Goal: Task Accomplishment & Management: Use online tool/utility

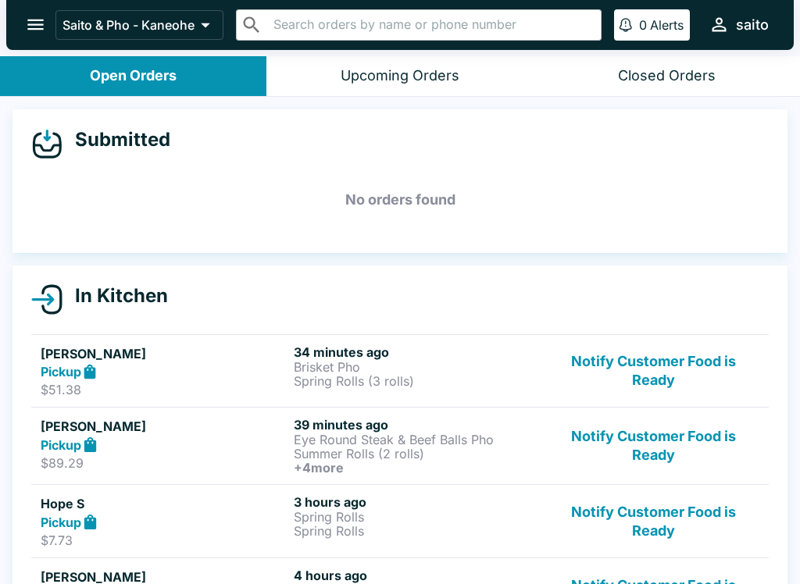
click at [404, 441] on p "Eye Round Steak & Beef Balls Pho" at bounding box center [417, 440] width 247 height 14
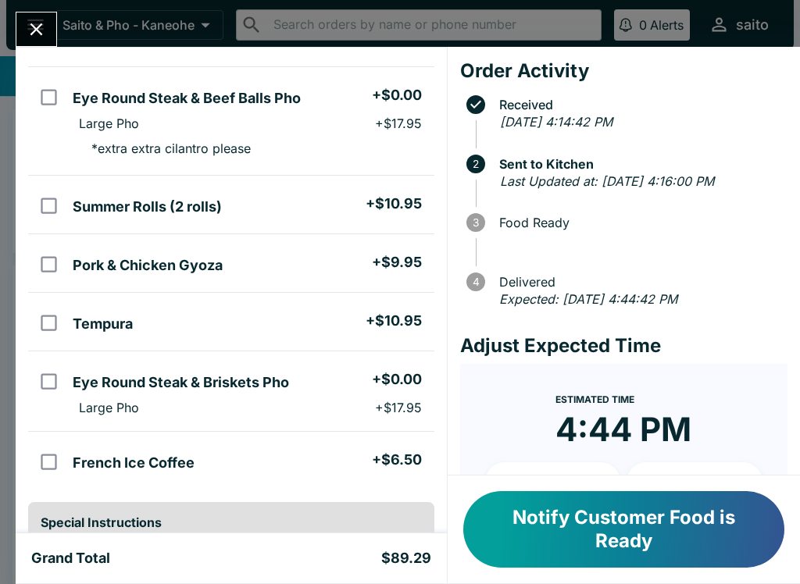
scroll to position [116, 0]
click at [38, 24] on icon "Close" at bounding box center [36, 29] width 21 height 21
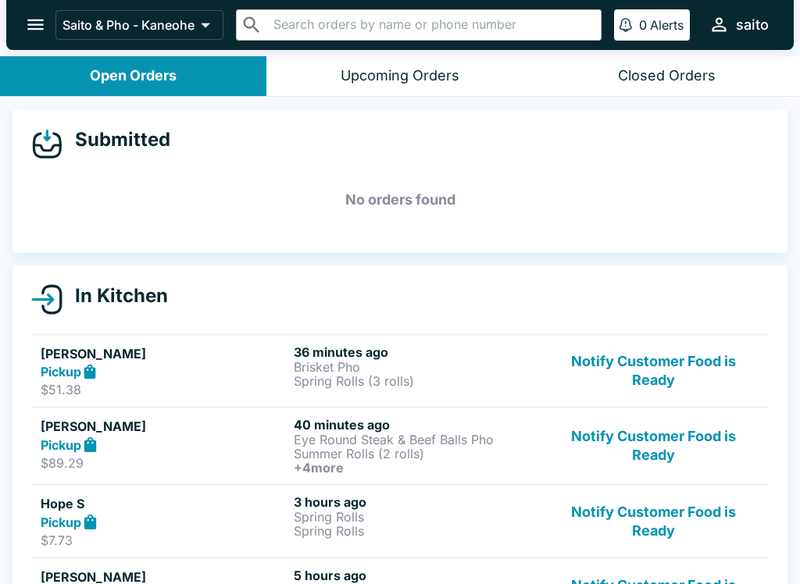
click at [34, 440] on link "[PERSON_NAME] Pickup $89.29 40 minutes ago Eye Round Steak & Beef Balls Pho Sum…" at bounding box center [399, 445] width 737 height 77
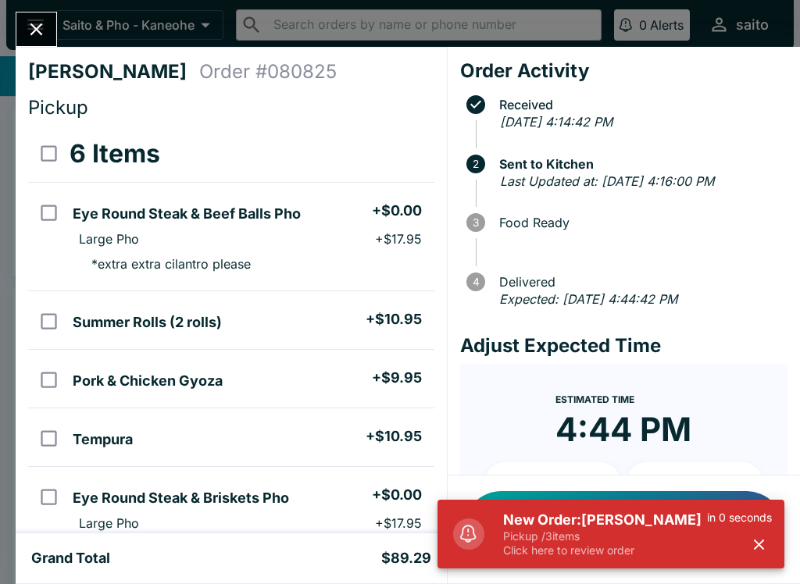
click at [496, 542] on div "New Order: [PERSON_NAME] Pickup / 3 items Click here to review order in 0 secon…" at bounding box center [631, 533] width 294 height 59
click at [572, 543] on p "Click here to review order" at bounding box center [605, 550] width 204 height 14
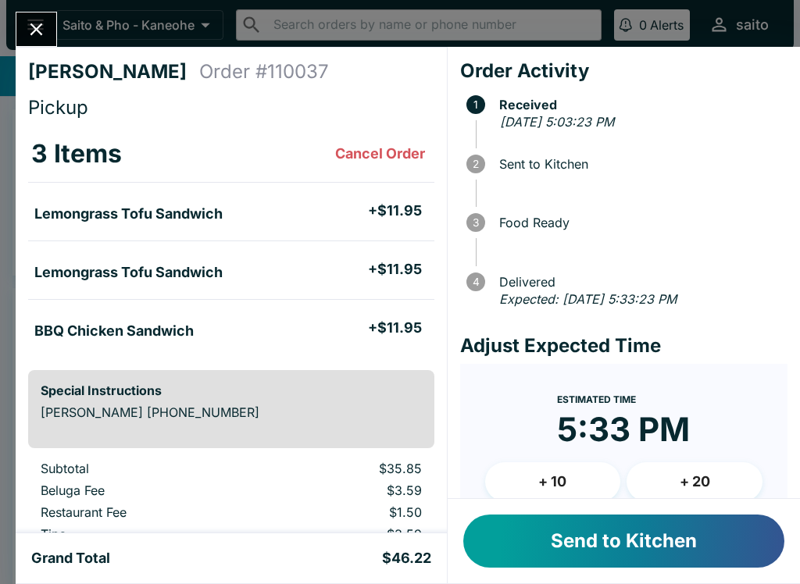
click at [551, 547] on button "Send to Kitchen" at bounding box center [623, 541] width 321 height 53
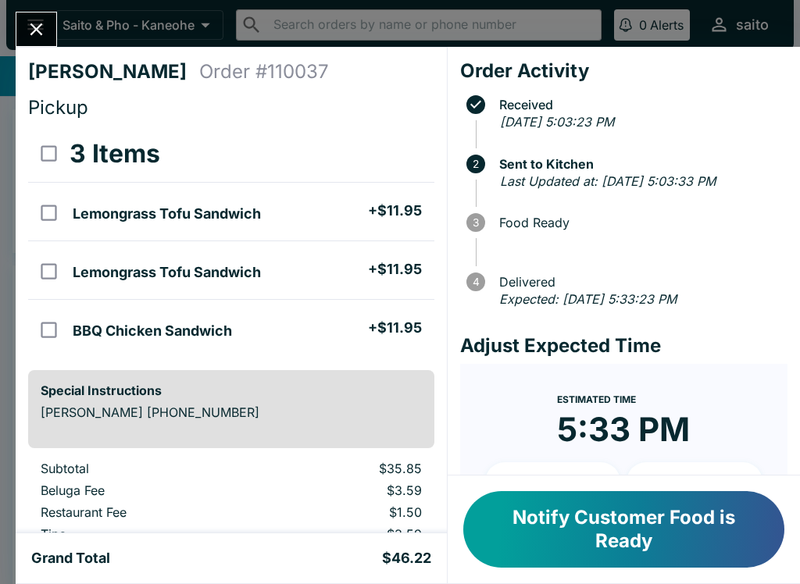
click at [40, 19] on icon "Close" at bounding box center [36, 29] width 21 height 21
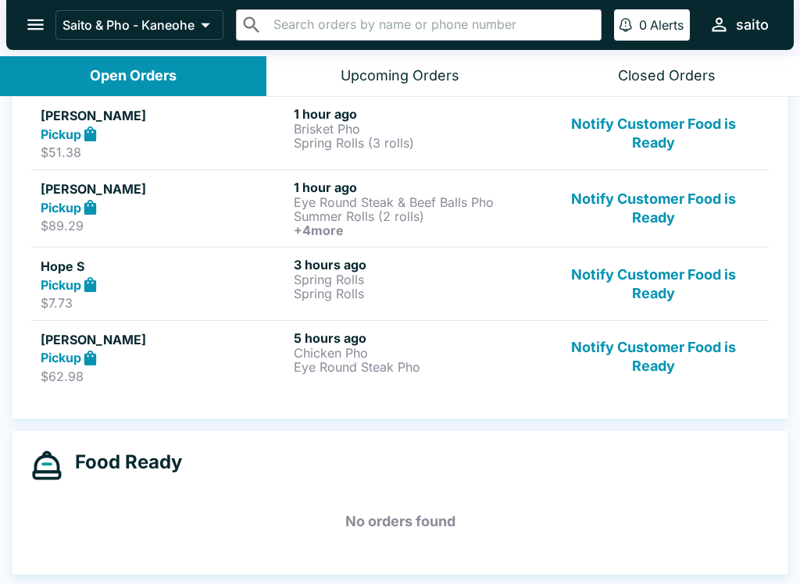
click at [648, 353] on button "Notify Customer Food is Ready" at bounding box center [653, 357] width 212 height 54
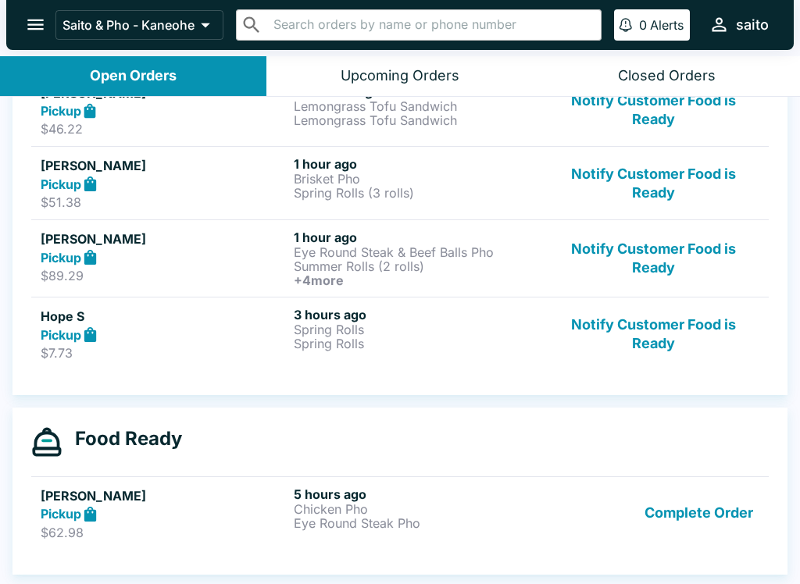
scroll to position [261, 0]
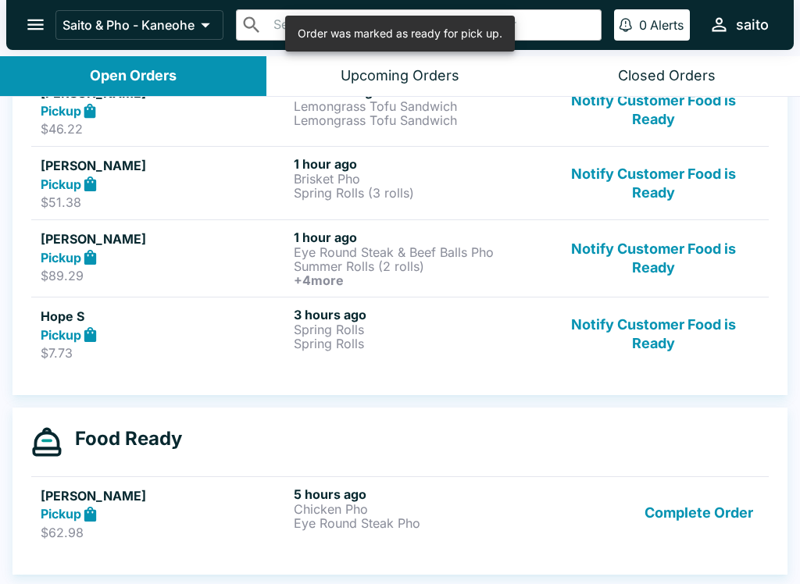
click at [675, 325] on button "Notify Customer Food is Ready" at bounding box center [653, 334] width 212 height 54
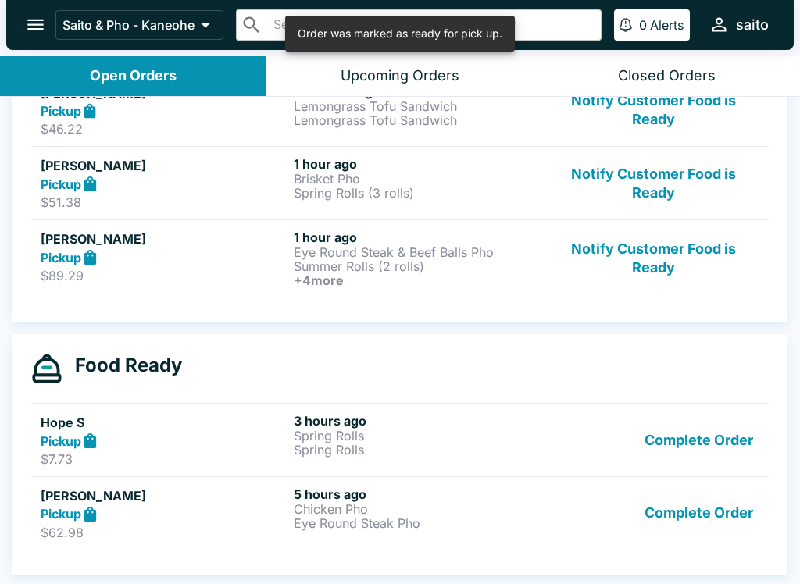
click at [642, 260] on button "Notify Customer Food is Ready" at bounding box center [653, 259] width 212 height 58
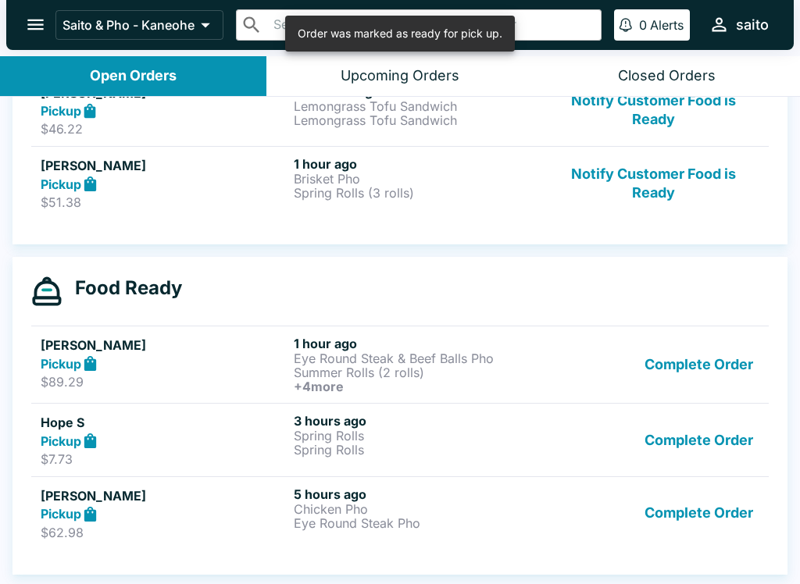
click at [692, 364] on button "Complete Order" at bounding box center [698, 365] width 121 height 58
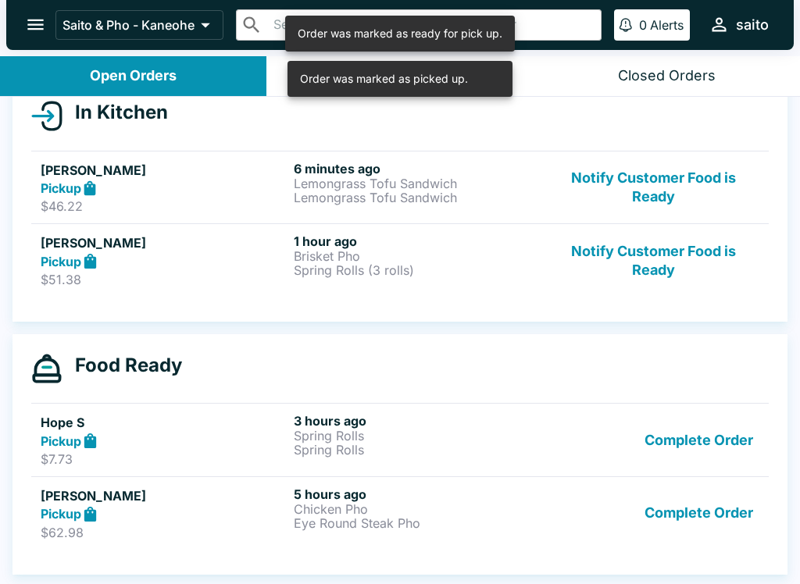
click at [747, 425] on button "Complete Order" at bounding box center [698, 440] width 121 height 54
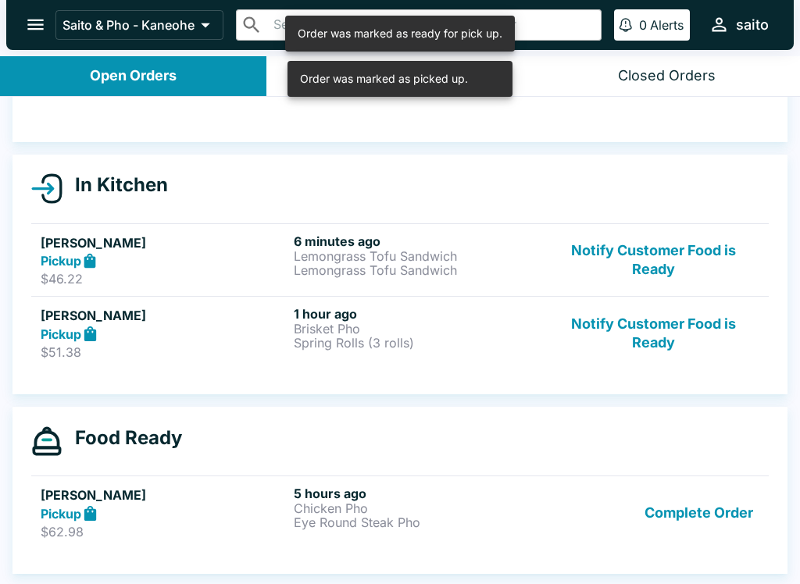
click at [728, 508] on button "Complete Order" at bounding box center [698, 513] width 121 height 54
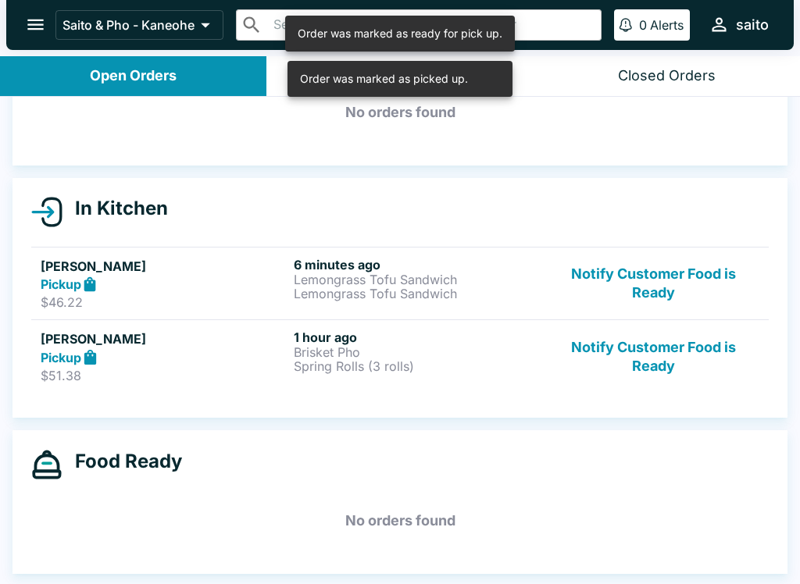
scroll to position [87, 0]
click at [661, 370] on button "Notify Customer Food is Ready" at bounding box center [653, 357] width 212 height 54
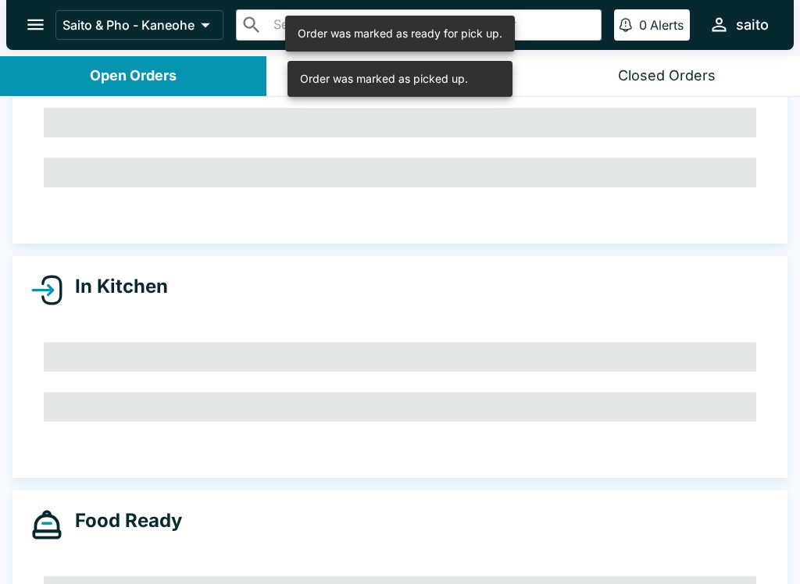
scroll to position [37, 0]
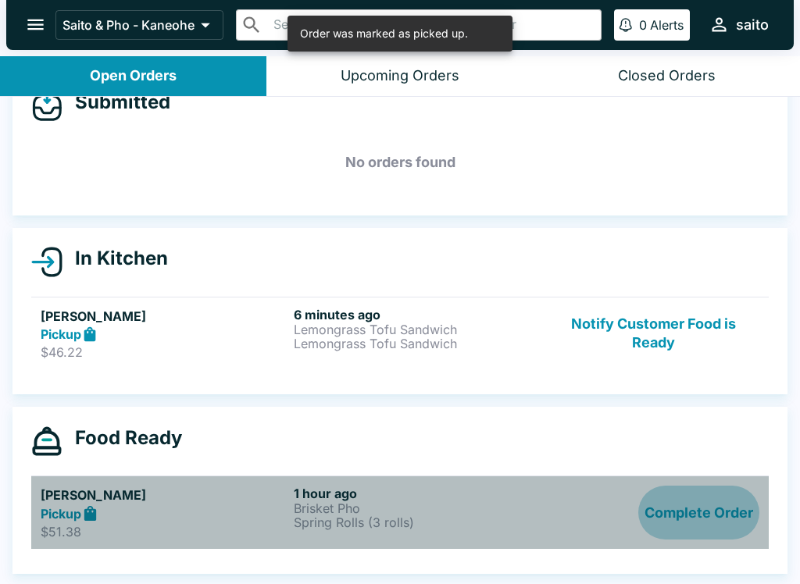
click at [701, 522] on button "Complete Order" at bounding box center [698, 513] width 121 height 54
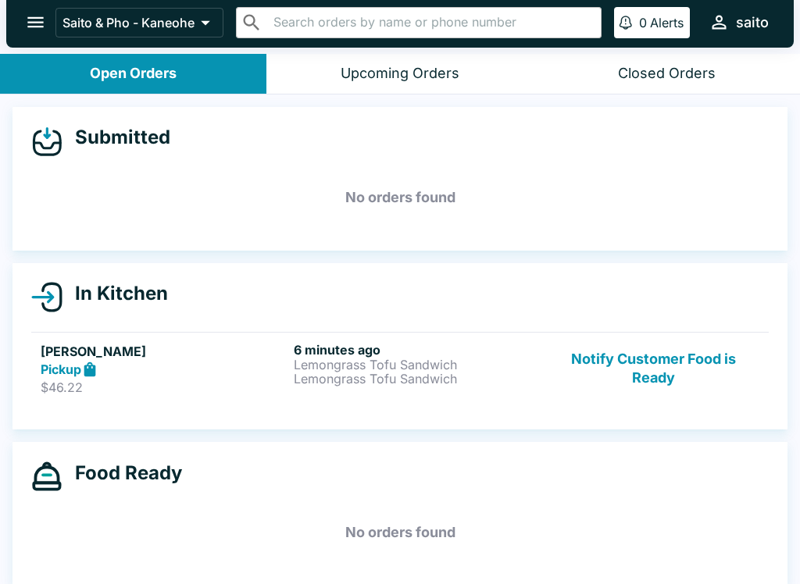
scroll to position [0, 0]
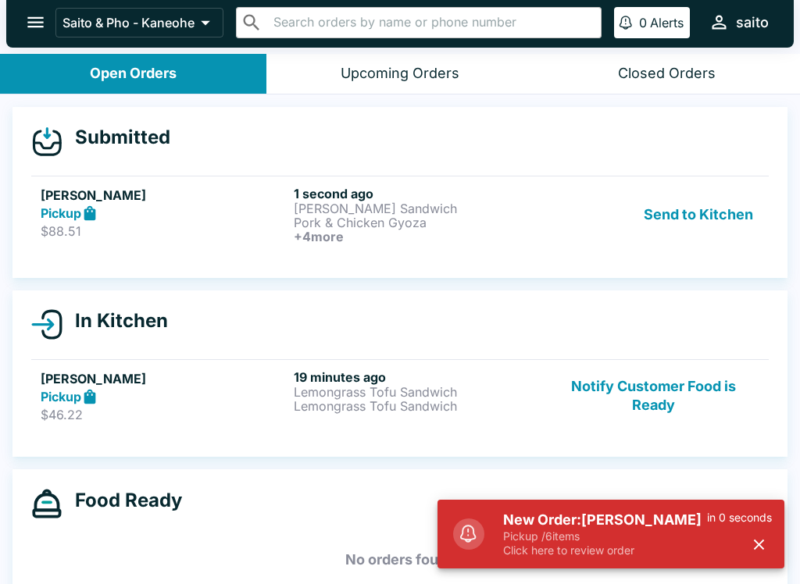
click at [441, 233] on h6 "+ 4 more" at bounding box center [417, 237] width 247 height 14
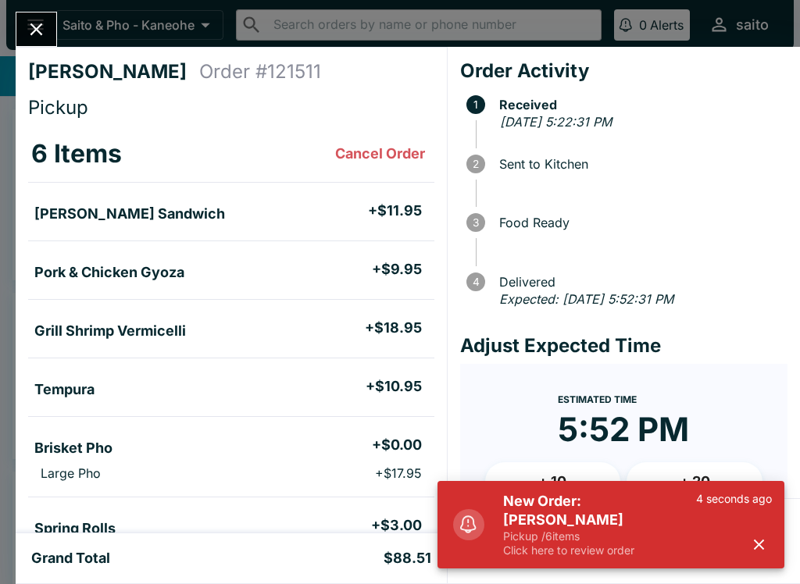
click at [520, 539] on p "Pickup / 6 items" at bounding box center [599, 536] width 193 height 14
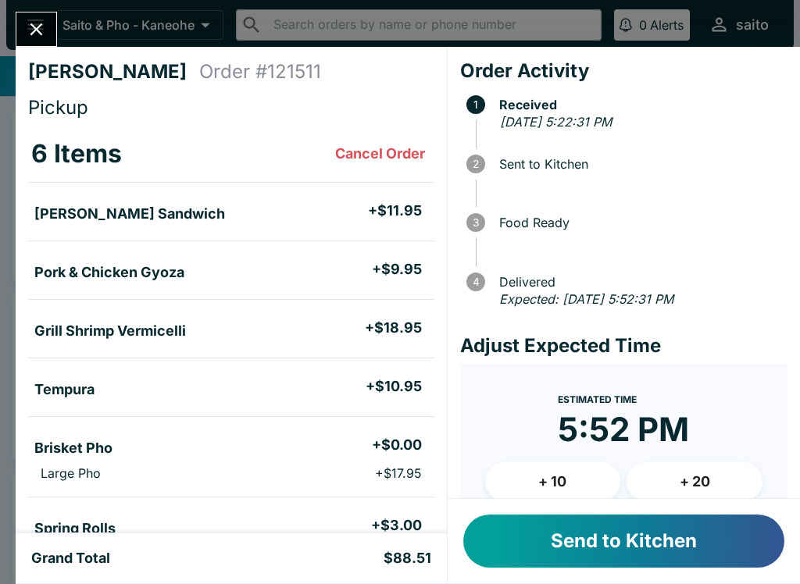
click at [504, 544] on button "Send to Kitchen" at bounding box center [623, 541] width 321 height 53
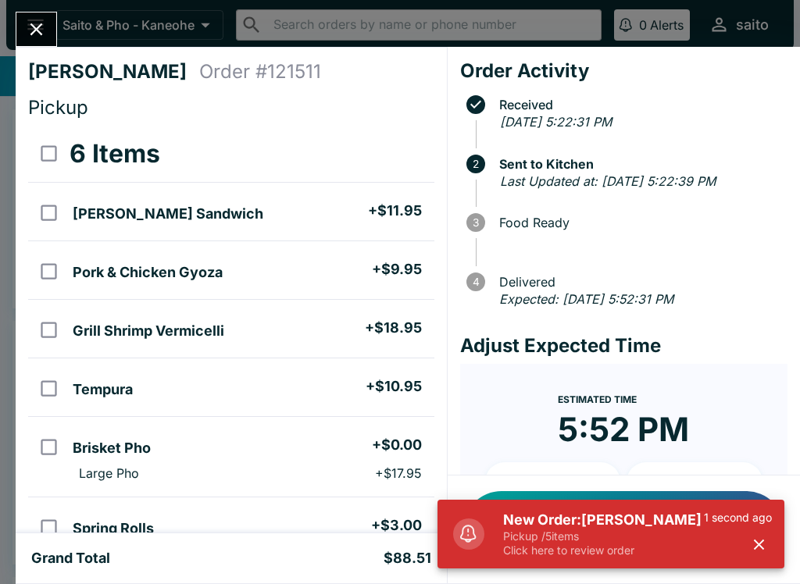
click at [714, 547] on div "1 second ago" at bounding box center [738, 534] width 68 height 47
click at [654, 551] on p "Click here to review order" at bounding box center [603, 550] width 201 height 14
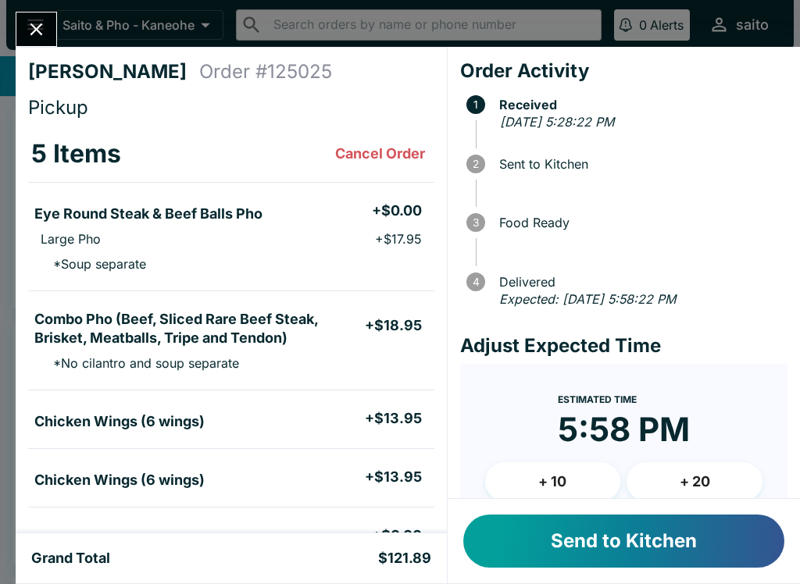
click at [700, 545] on button "Send to Kitchen" at bounding box center [623, 541] width 321 height 53
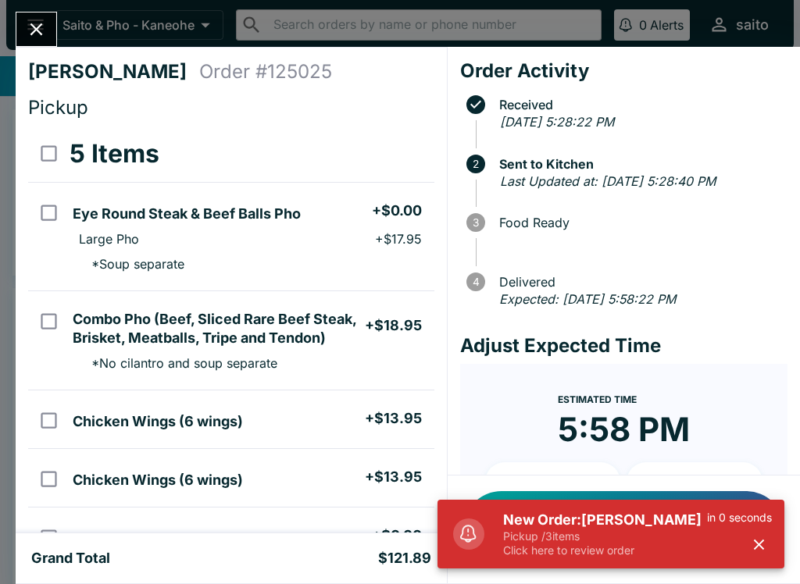
click at [604, 537] on p "Pickup / 3 items" at bounding box center [605, 536] width 204 height 14
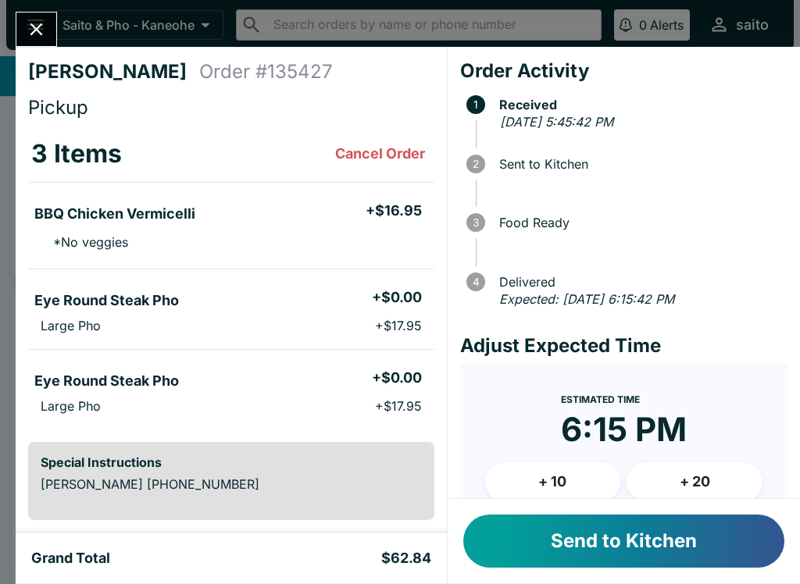
click at [697, 537] on button "Send to Kitchen" at bounding box center [623, 541] width 321 height 53
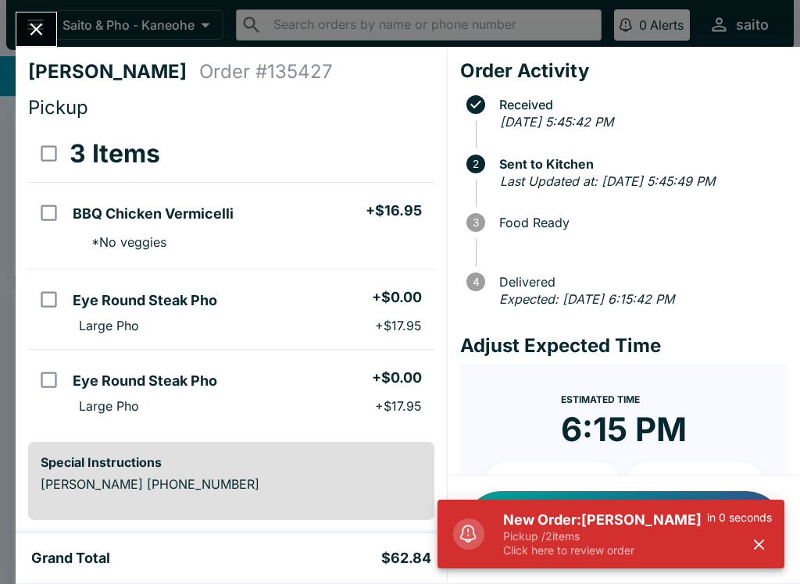
click at [565, 523] on h5 "New Order: [PERSON_NAME]" at bounding box center [605, 520] width 204 height 19
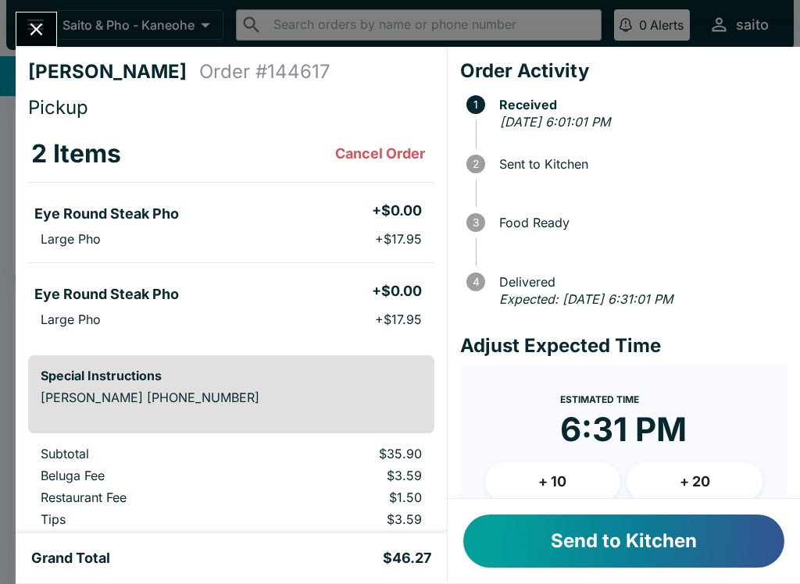
click at [522, 552] on button "Send to Kitchen" at bounding box center [623, 541] width 321 height 53
